Goal: Task Accomplishment & Management: Manage account settings

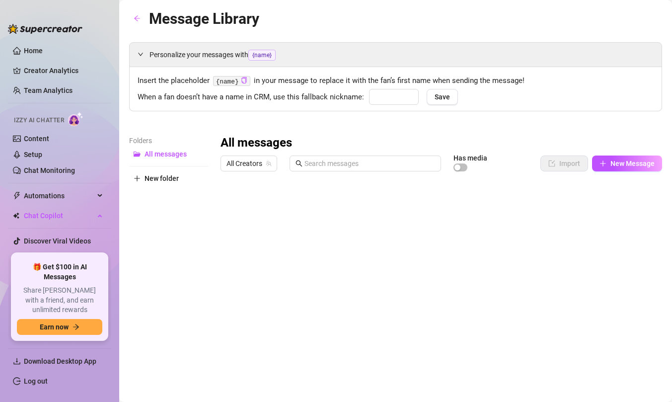
type input "babe"
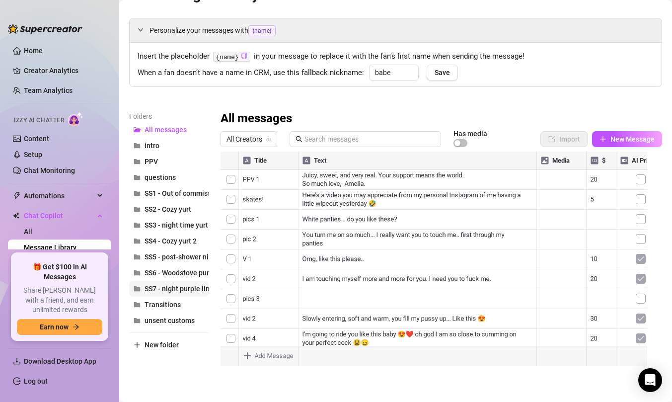
scroll to position [25, 0]
click at [33, 115] on div "Izzy AI Chatter" at bounding box center [58, 119] width 89 height 14
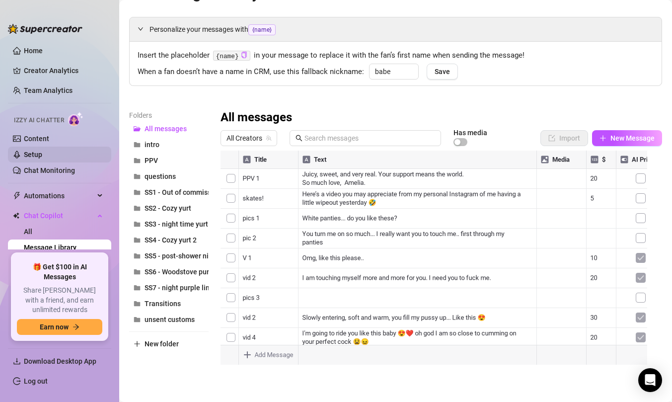
click at [29, 154] on link "Setup" at bounding box center [33, 155] width 18 height 8
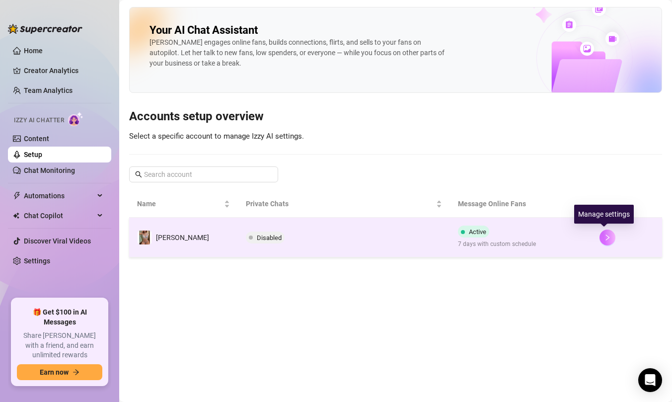
click at [605, 239] on icon "right" at bounding box center [607, 237] width 7 height 7
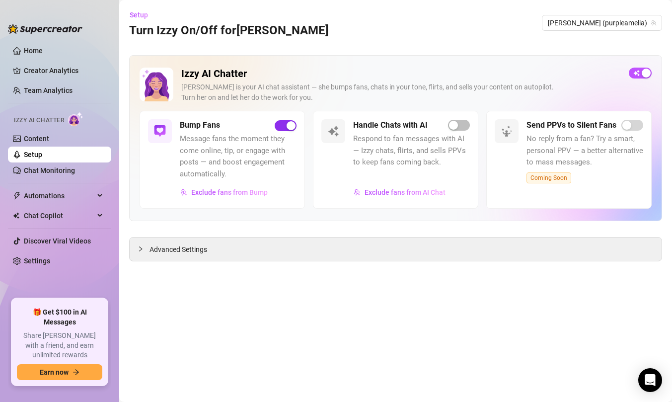
click at [282, 125] on span "button" at bounding box center [286, 125] width 22 height 11
